Goal: Task Accomplishment & Management: Manage account settings

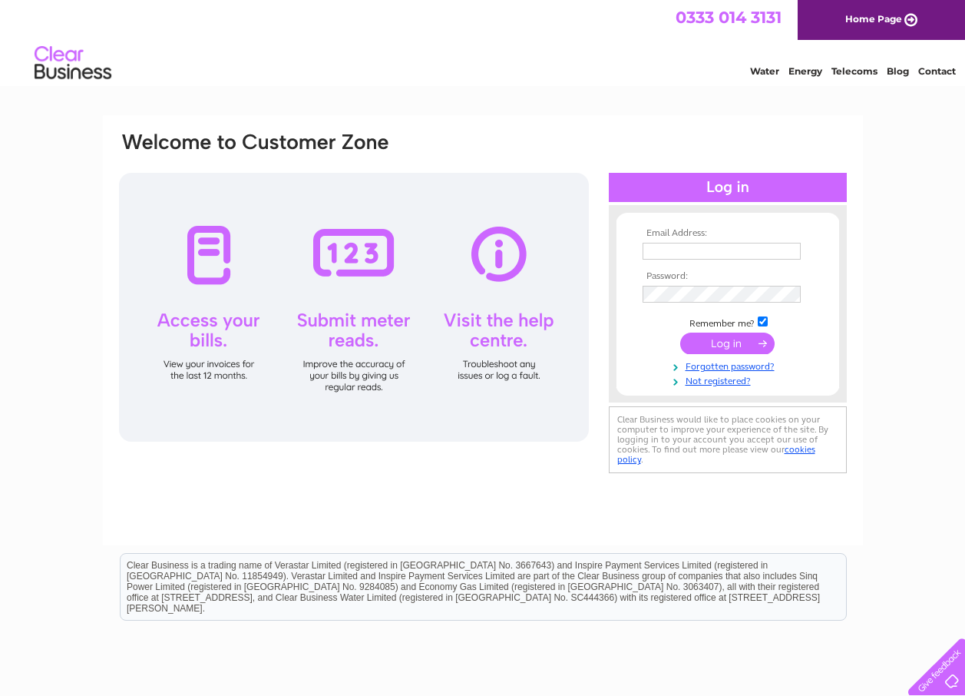
type input "johnmellishoney@gmail.com"
click at [725, 180] on div at bounding box center [728, 187] width 238 height 29
click at [734, 341] on input "submit" at bounding box center [727, 344] width 94 height 22
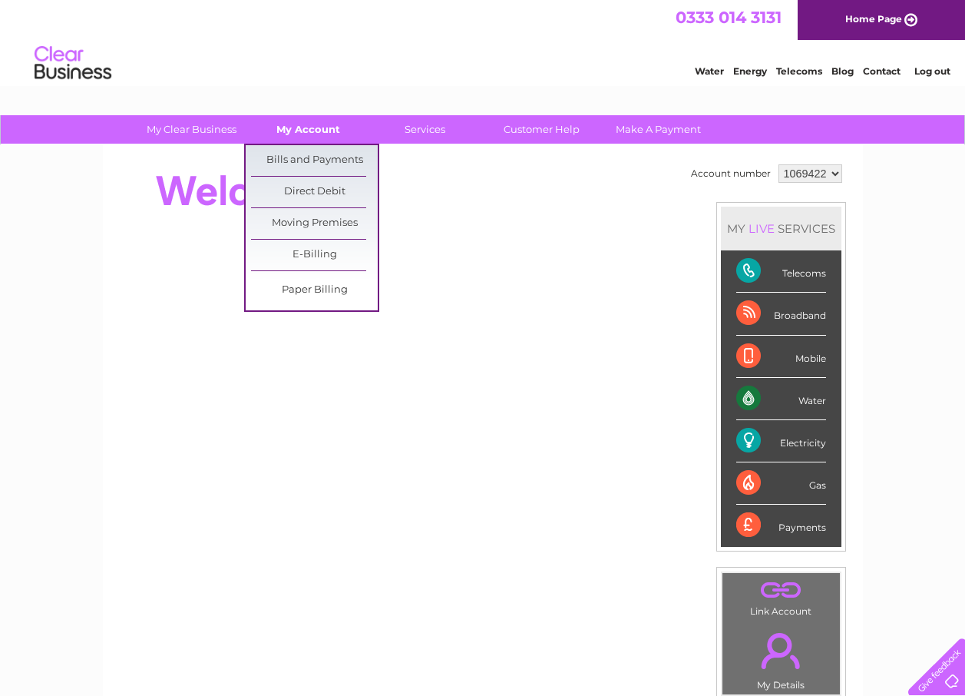
click at [312, 121] on link "My Account" at bounding box center [308, 129] width 127 height 28
click at [309, 153] on link "Bills and Payments" at bounding box center [314, 160] width 127 height 31
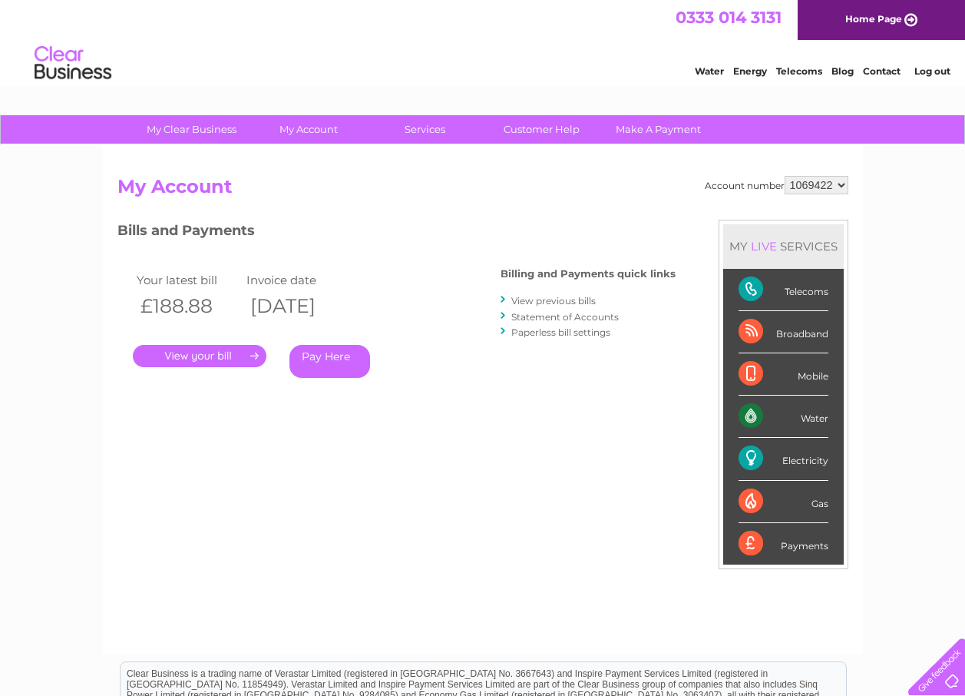
click at [198, 352] on link "." at bounding box center [200, 356] width 134 height 22
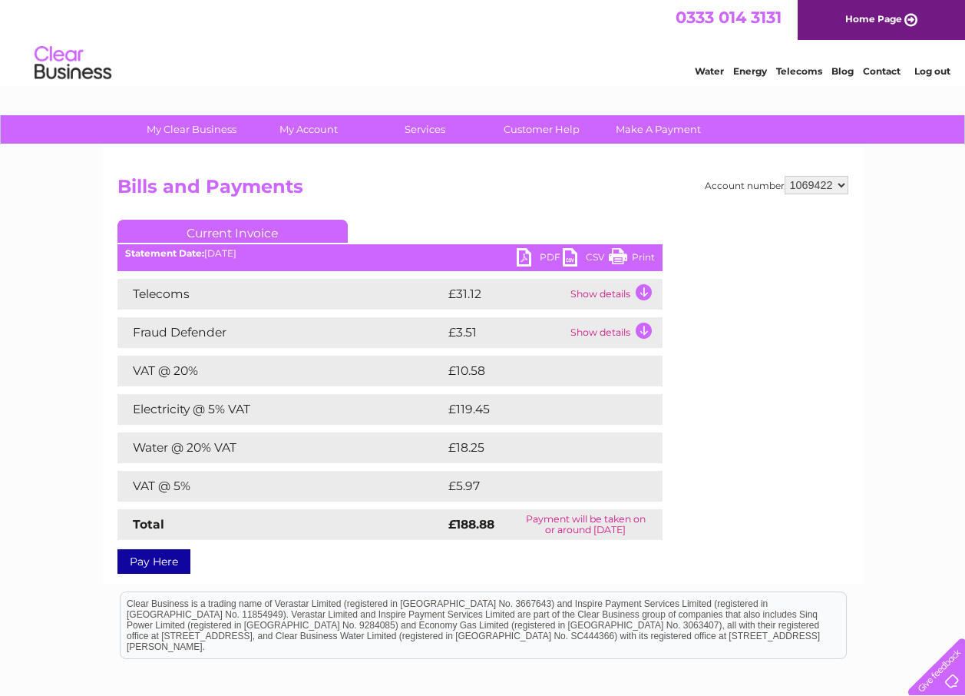
drag, startPoint x: 620, startPoint y: 252, endPoint x: 120, endPoint y: 22, distance: 550.1
click at [620, 252] on link "Print" at bounding box center [632, 259] width 46 height 22
